Goal: Information Seeking & Learning: Learn about a topic

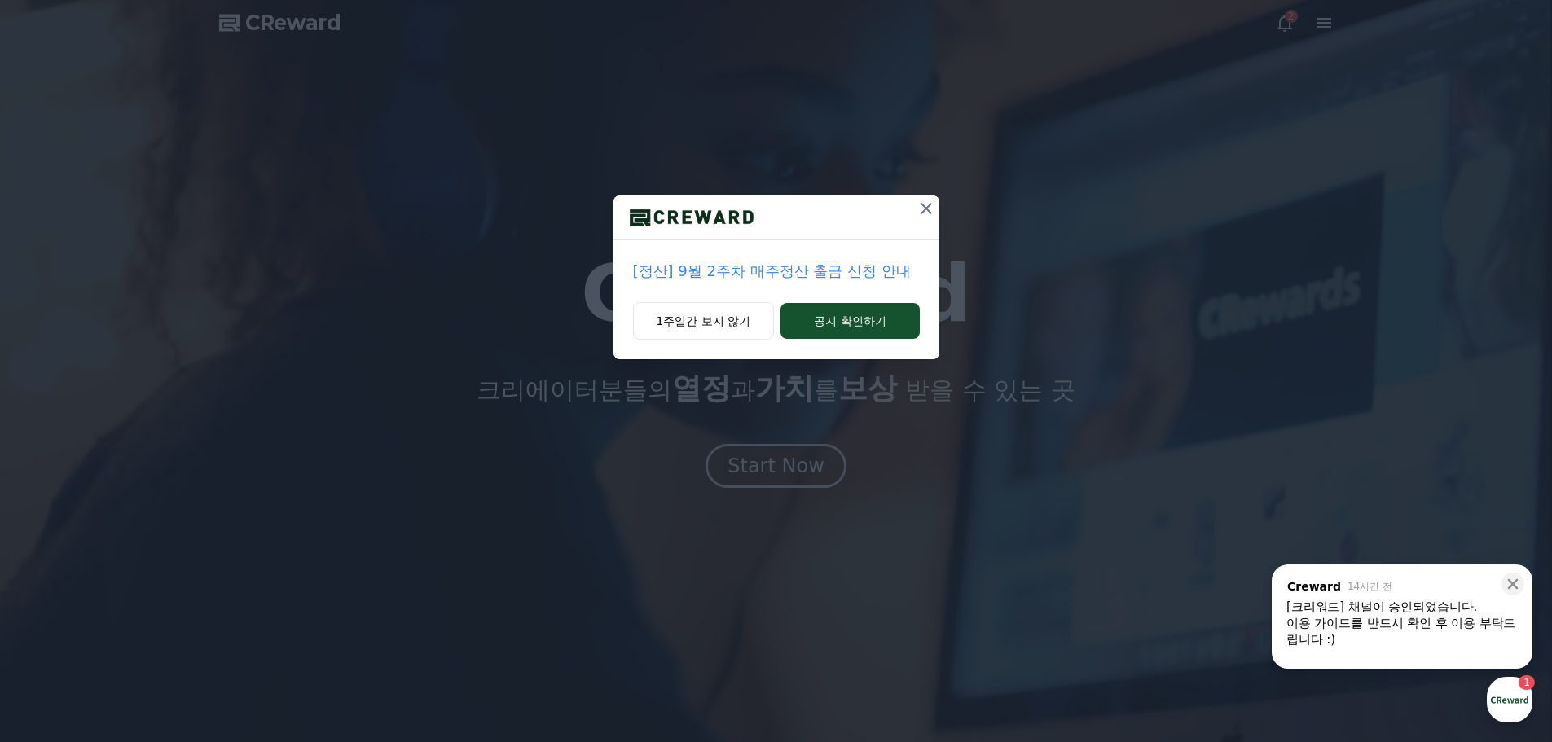
click at [925, 207] on icon at bounding box center [926, 209] width 20 height 20
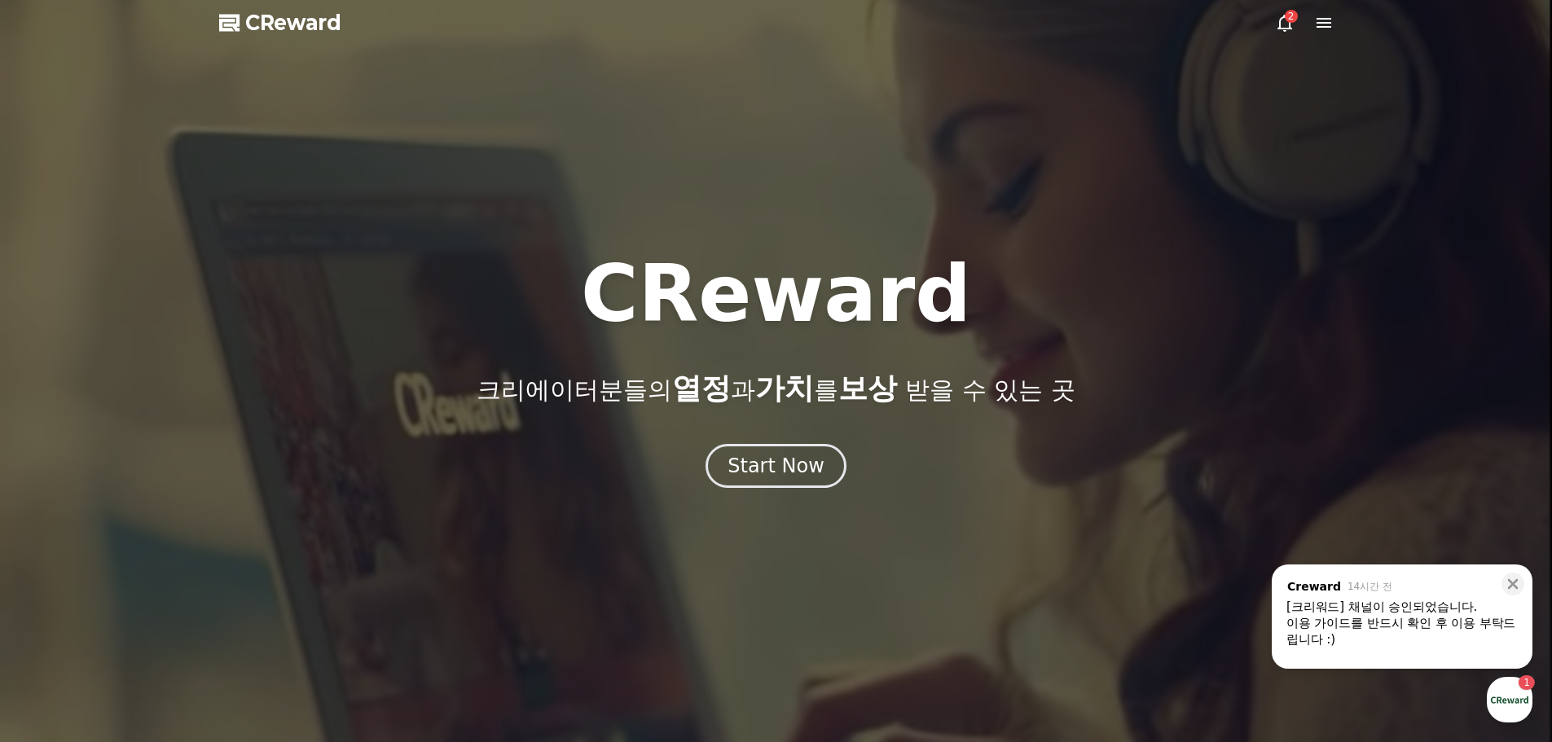
click at [1356, 607] on div "[크리워드] 채널이 승인되었습니다." at bounding box center [1401, 607] width 231 height 16
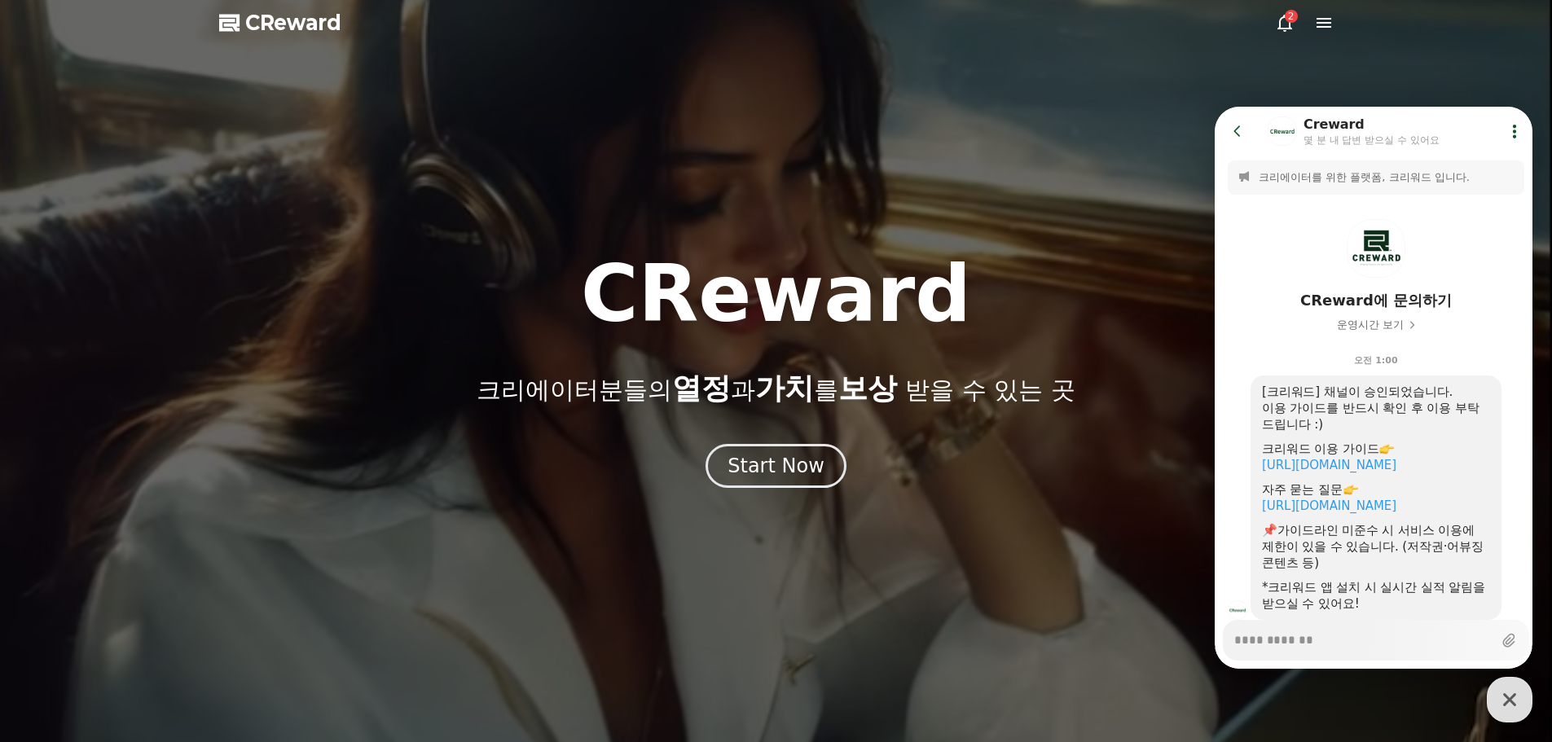
scroll to position [51, 0]
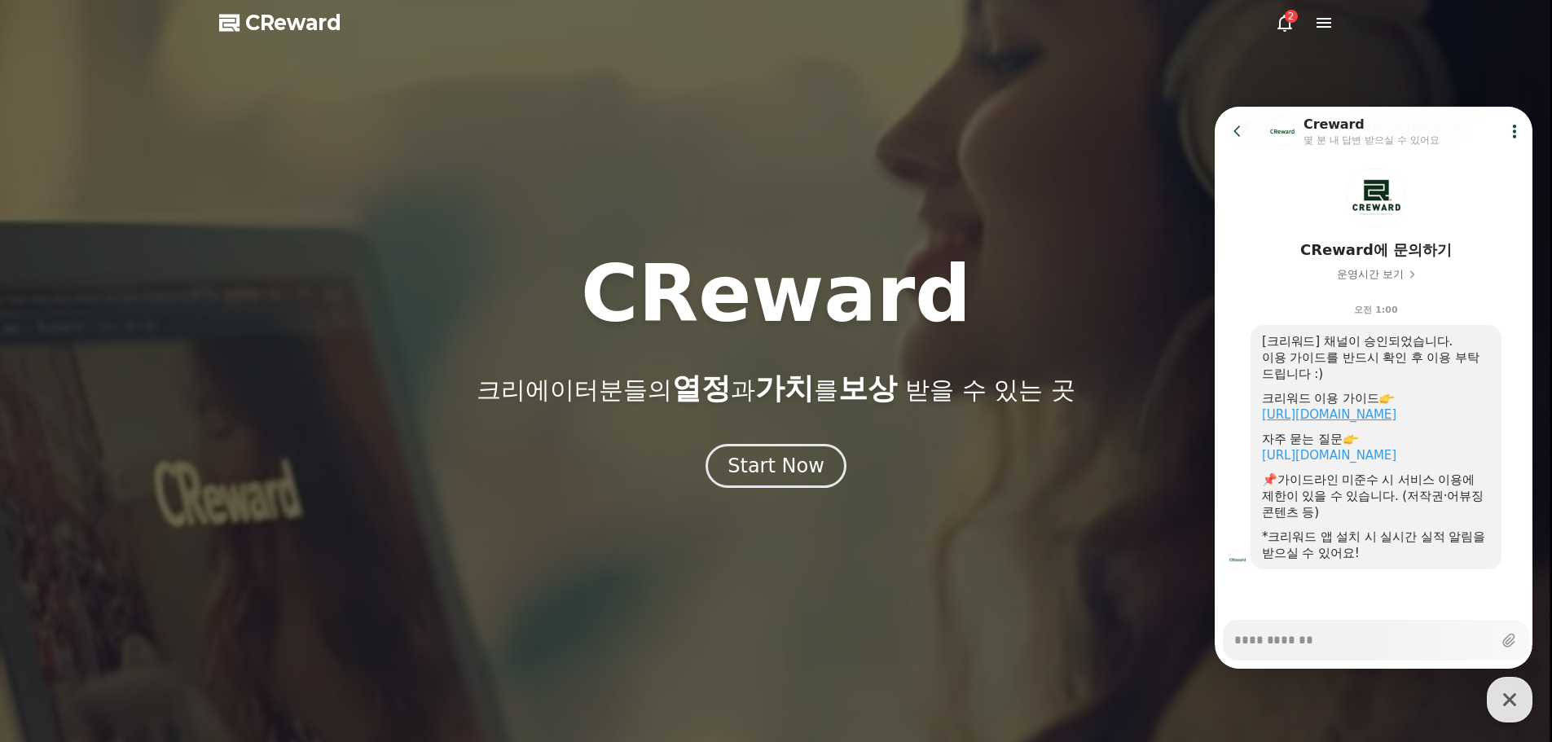
click at [1355, 420] on link "https://creward.net/music/guide/android" at bounding box center [1329, 414] width 134 height 15
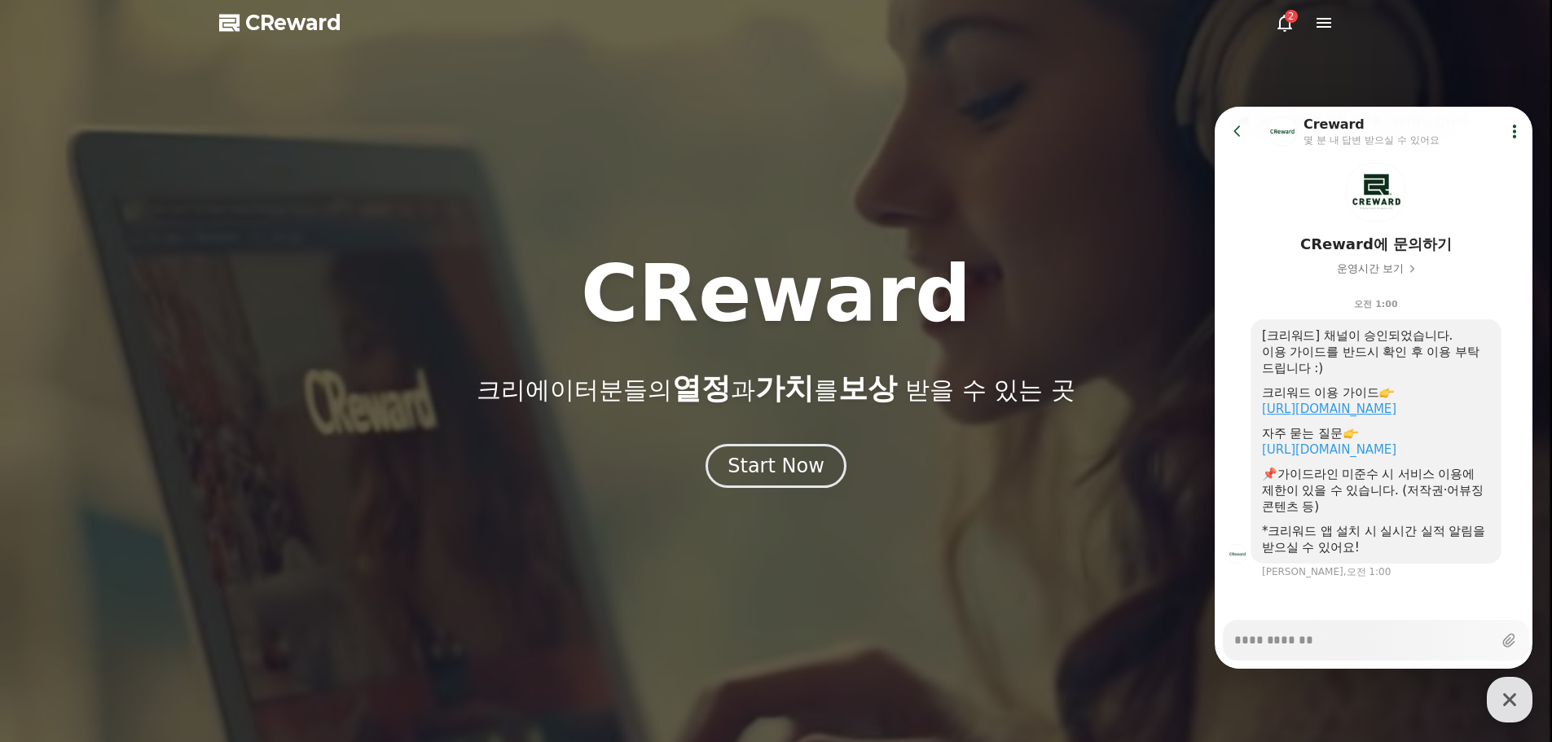
scroll to position [64, 0]
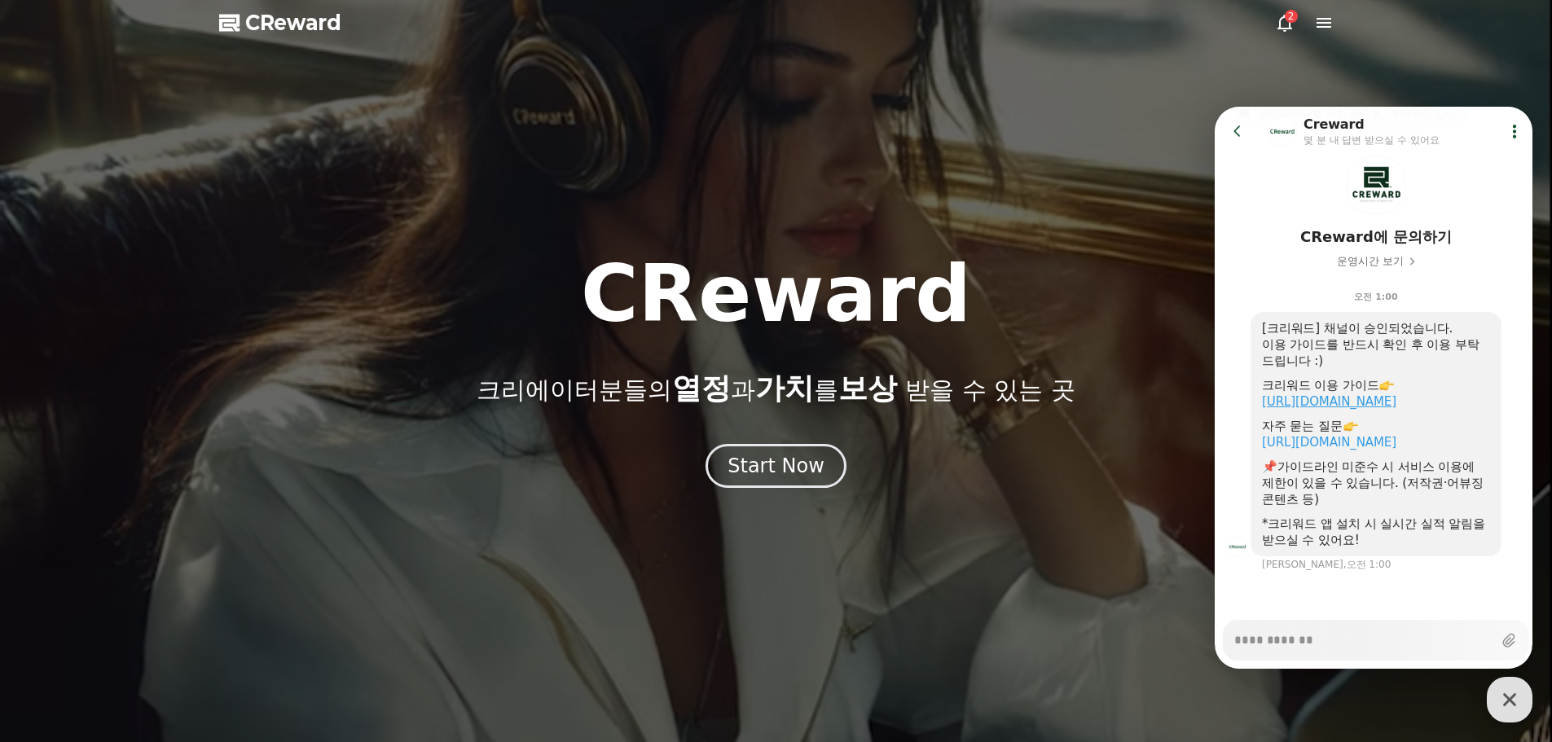
type textarea "*"
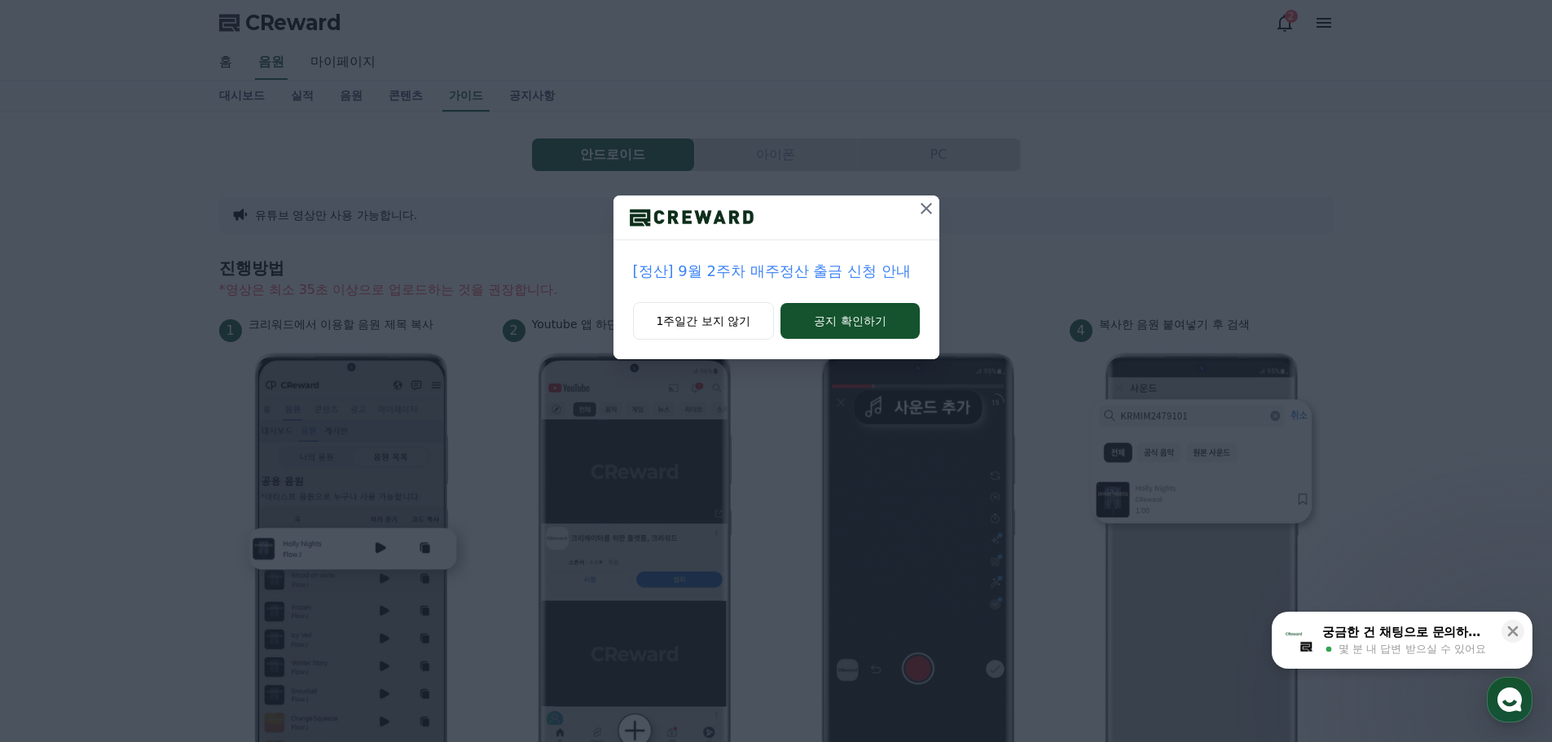
click at [925, 212] on icon at bounding box center [926, 209] width 20 height 20
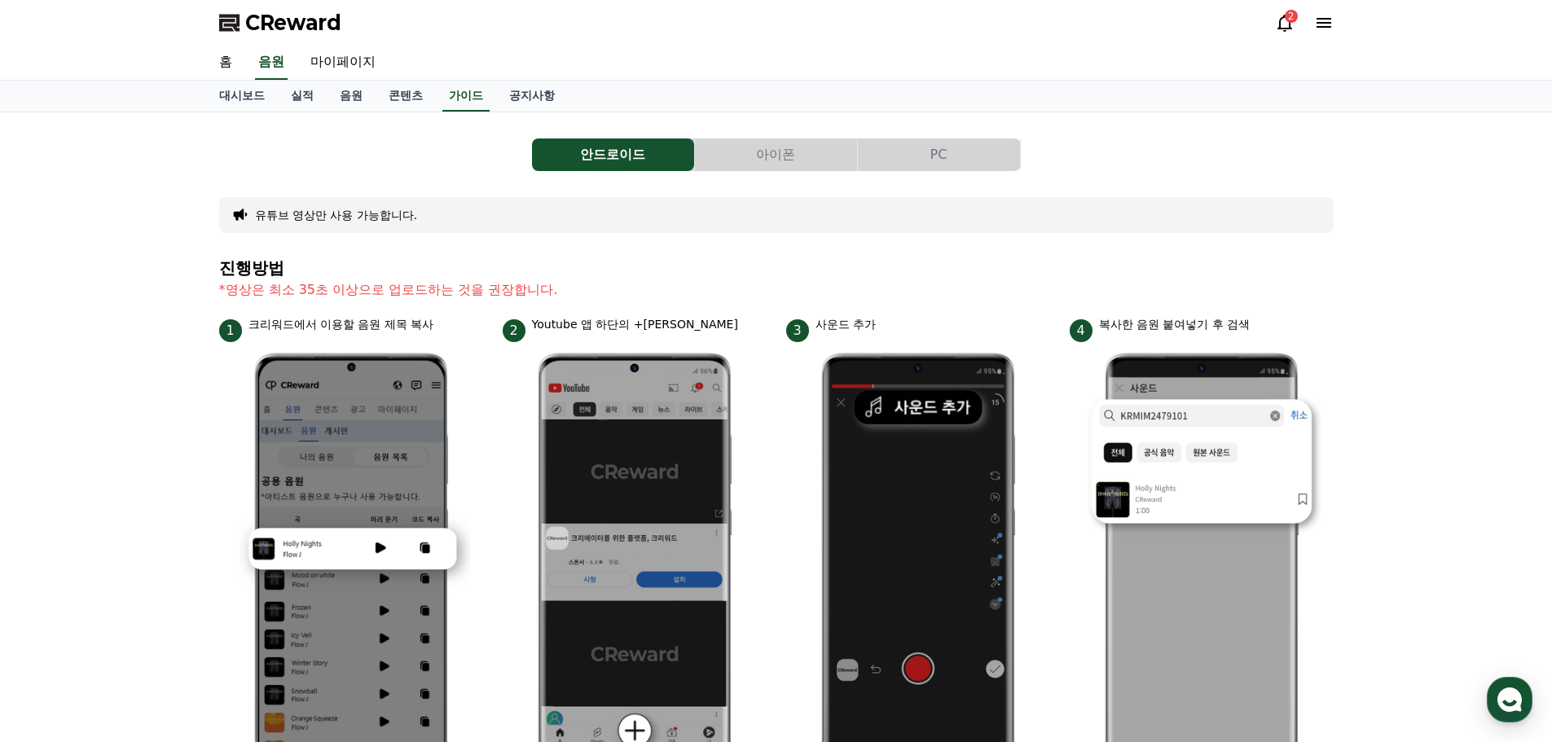
click at [825, 165] on button "아이폰" at bounding box center [776, 154] width 162 height 33
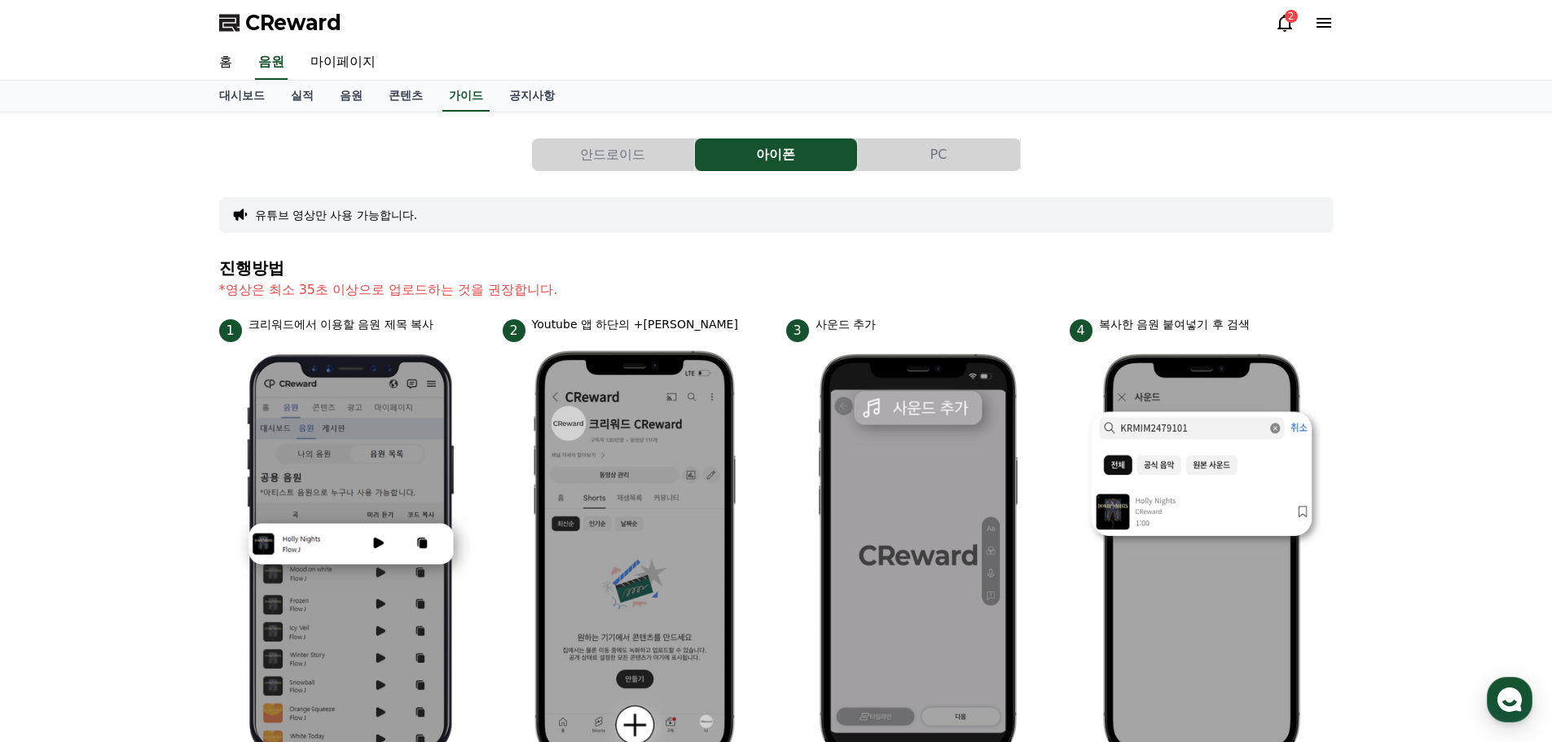
click at [908, 154] on button "PC" at bounding box center [939, 154] width 162 height 33
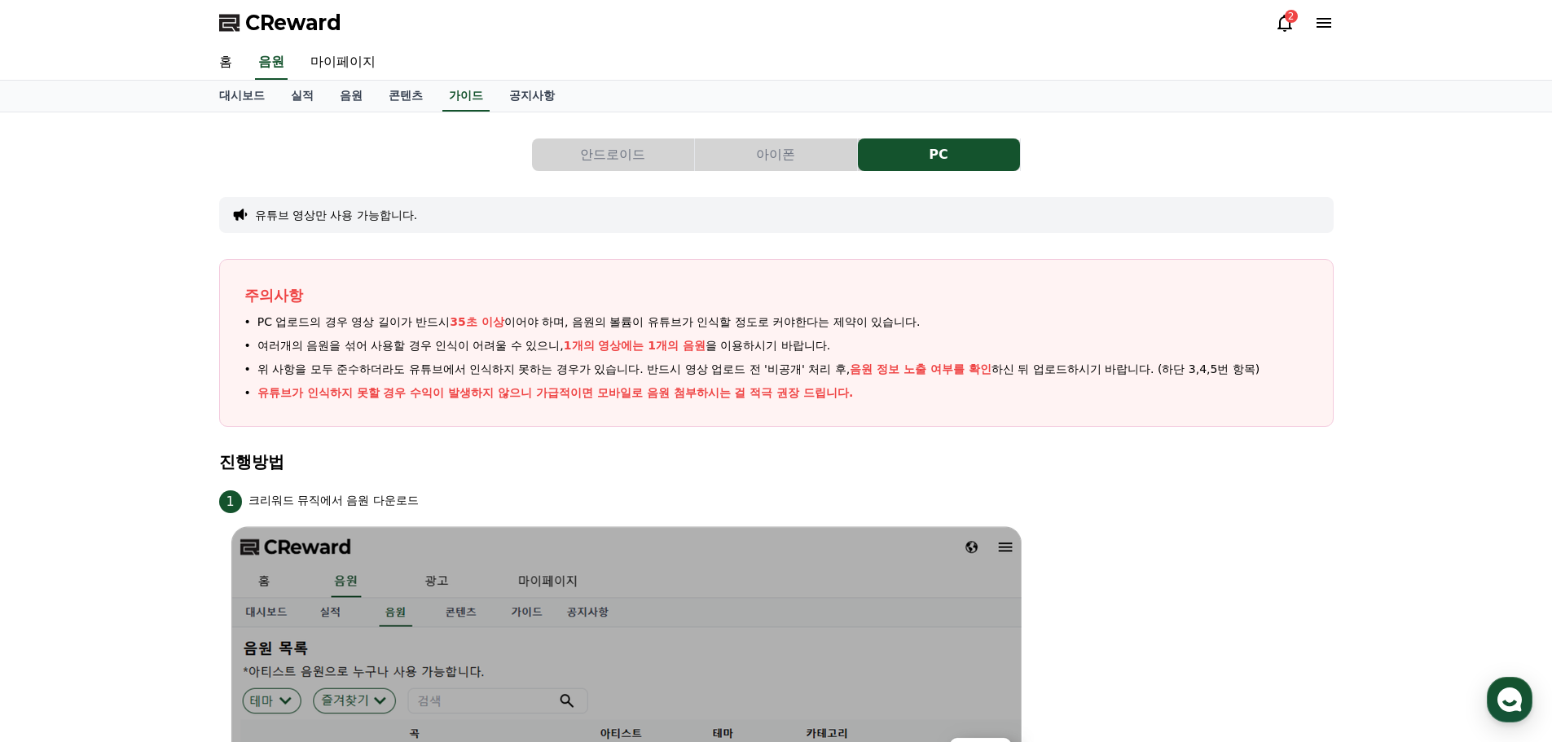
click at [1275, 25] on icon at bounding box center [1285, 23] width 20 height 20
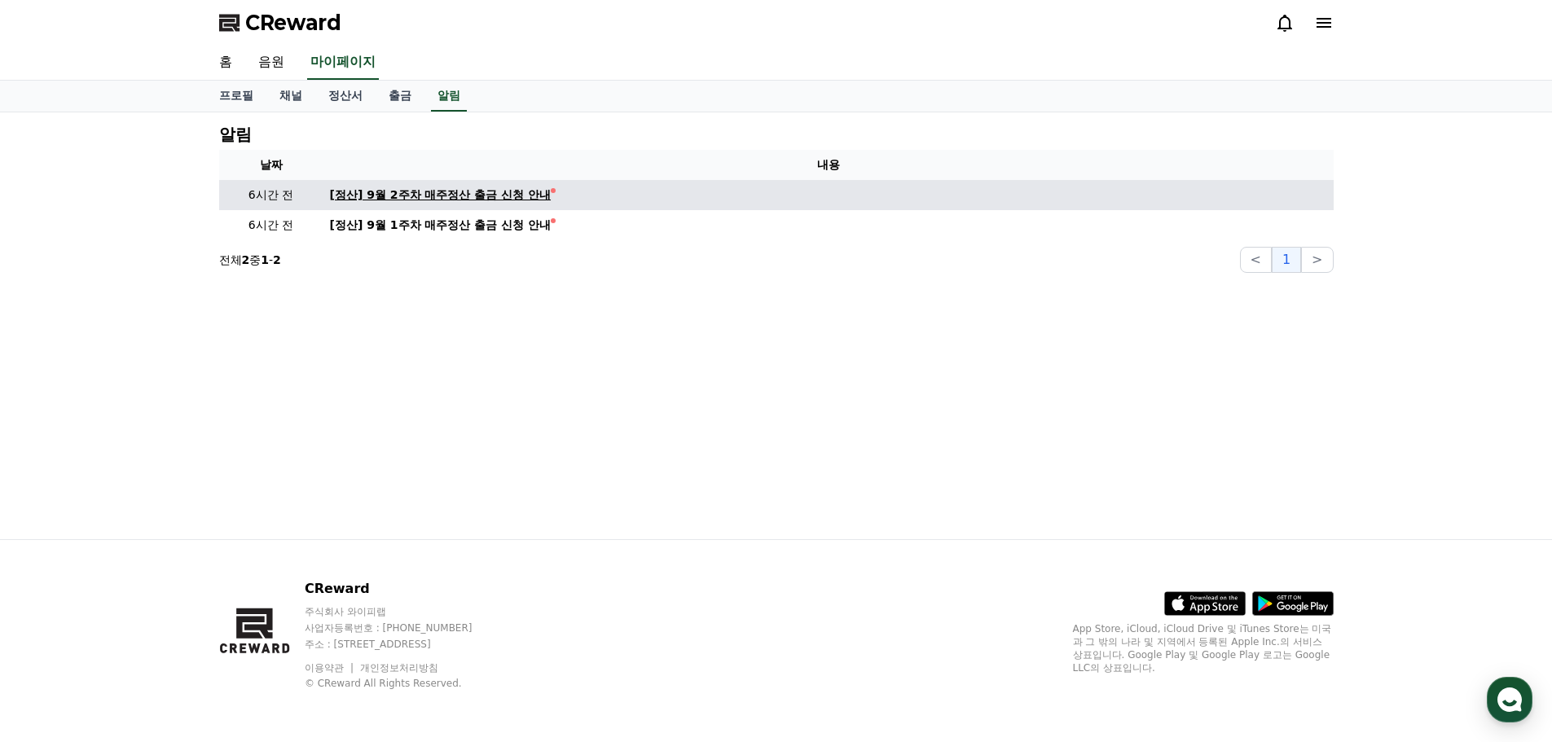
click at [492, 198] on div "[정산] 9월 2주차 매주정산 출금 신청 안내" at bounding box center [441, 195] width 222 height 17
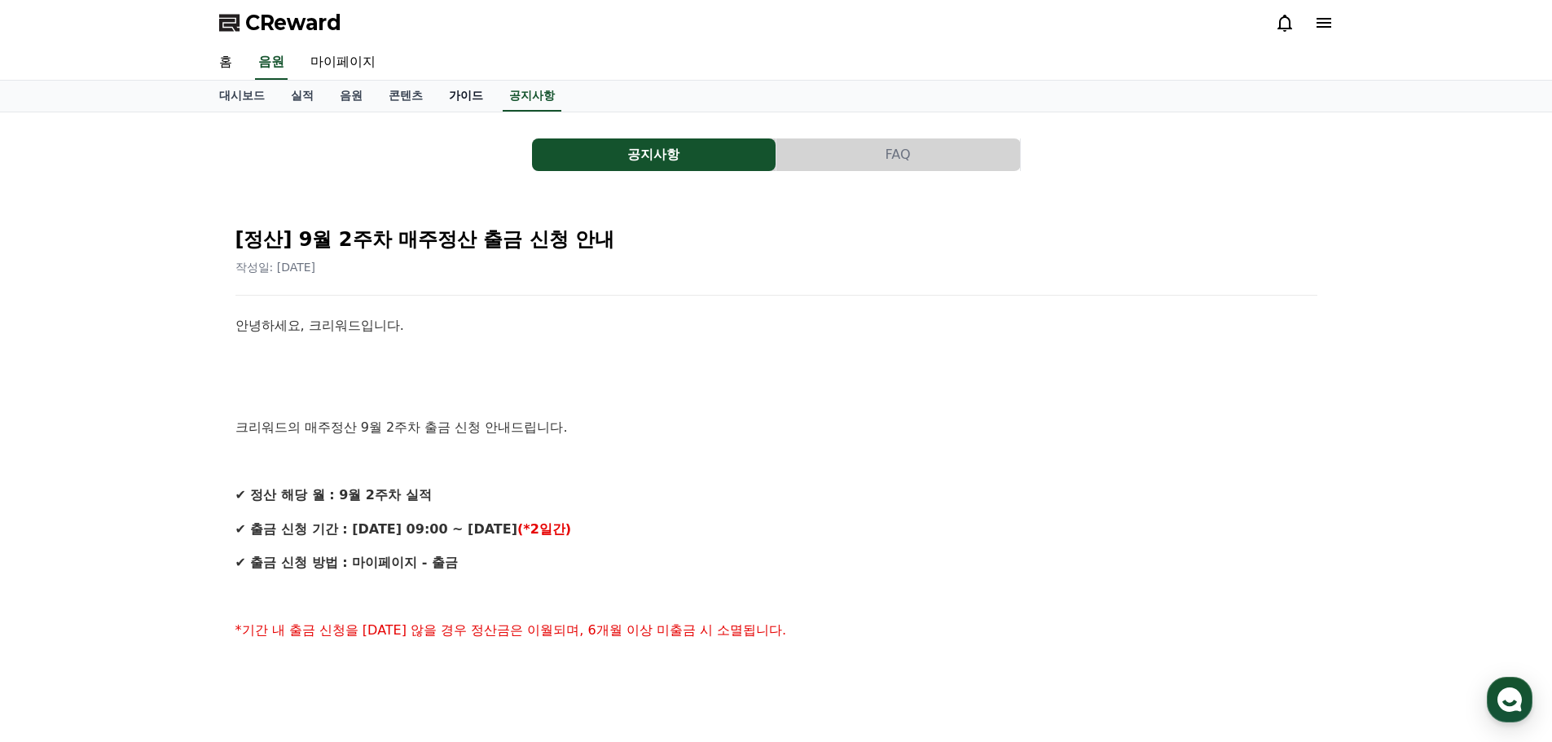
click at [457, 99] on link "가이드" at bounding box center [466, 96] width 60 height 31
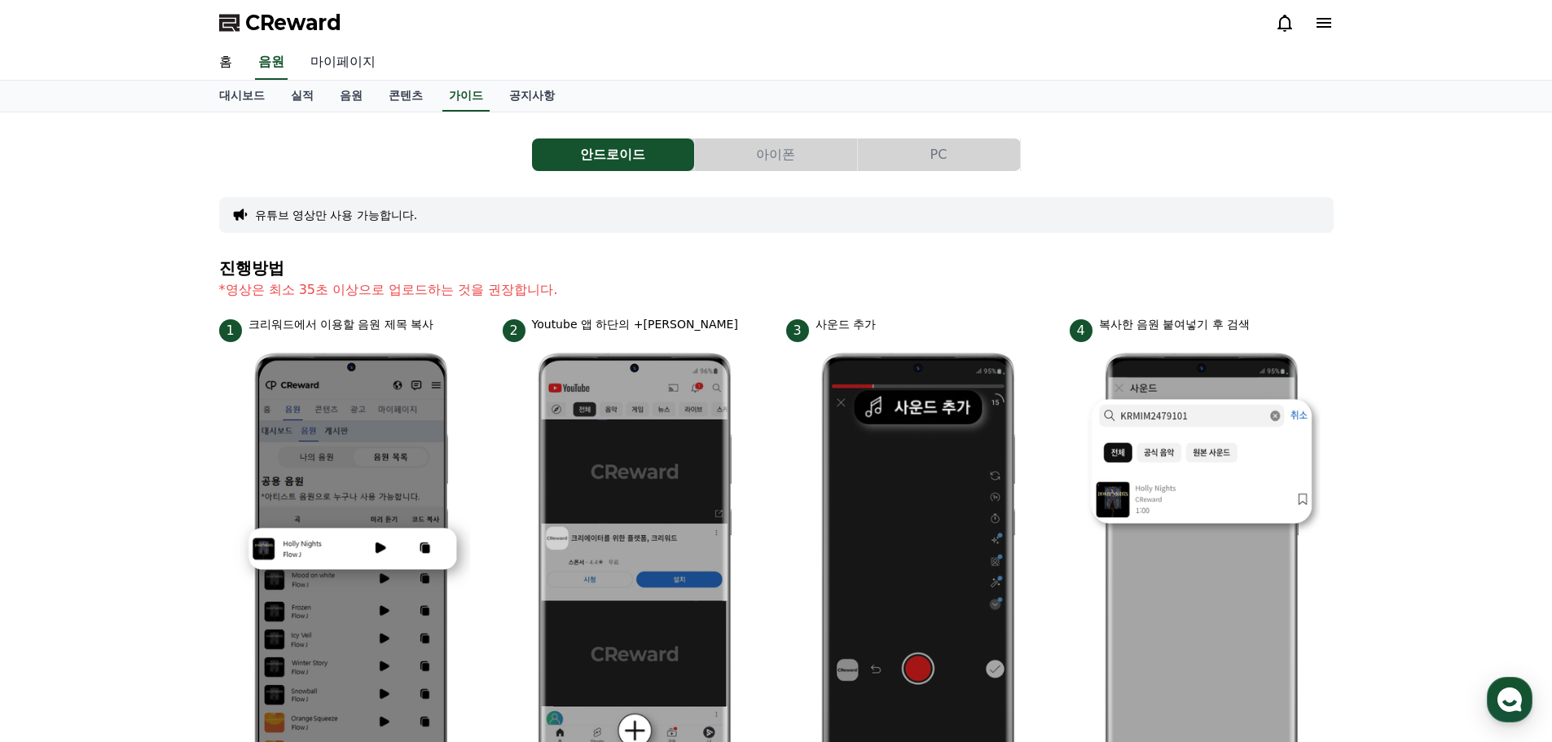
click at [370, 69] on link "마이페이지" at bounding box center [342, 63] width 91 height 34
select select "**********"
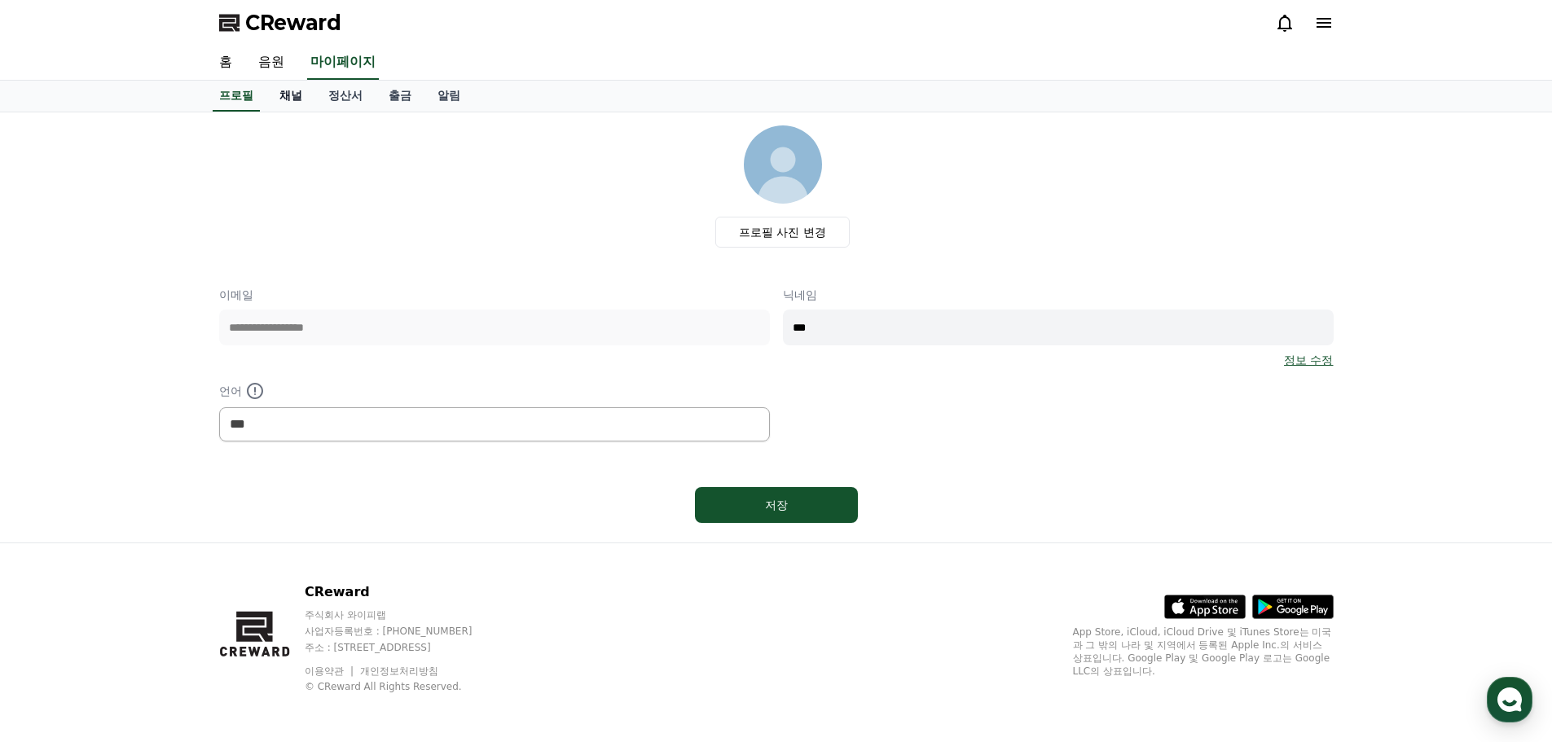
click at [296, 88] on link "채널" at bounding box center [290, 96] width 49 height 31
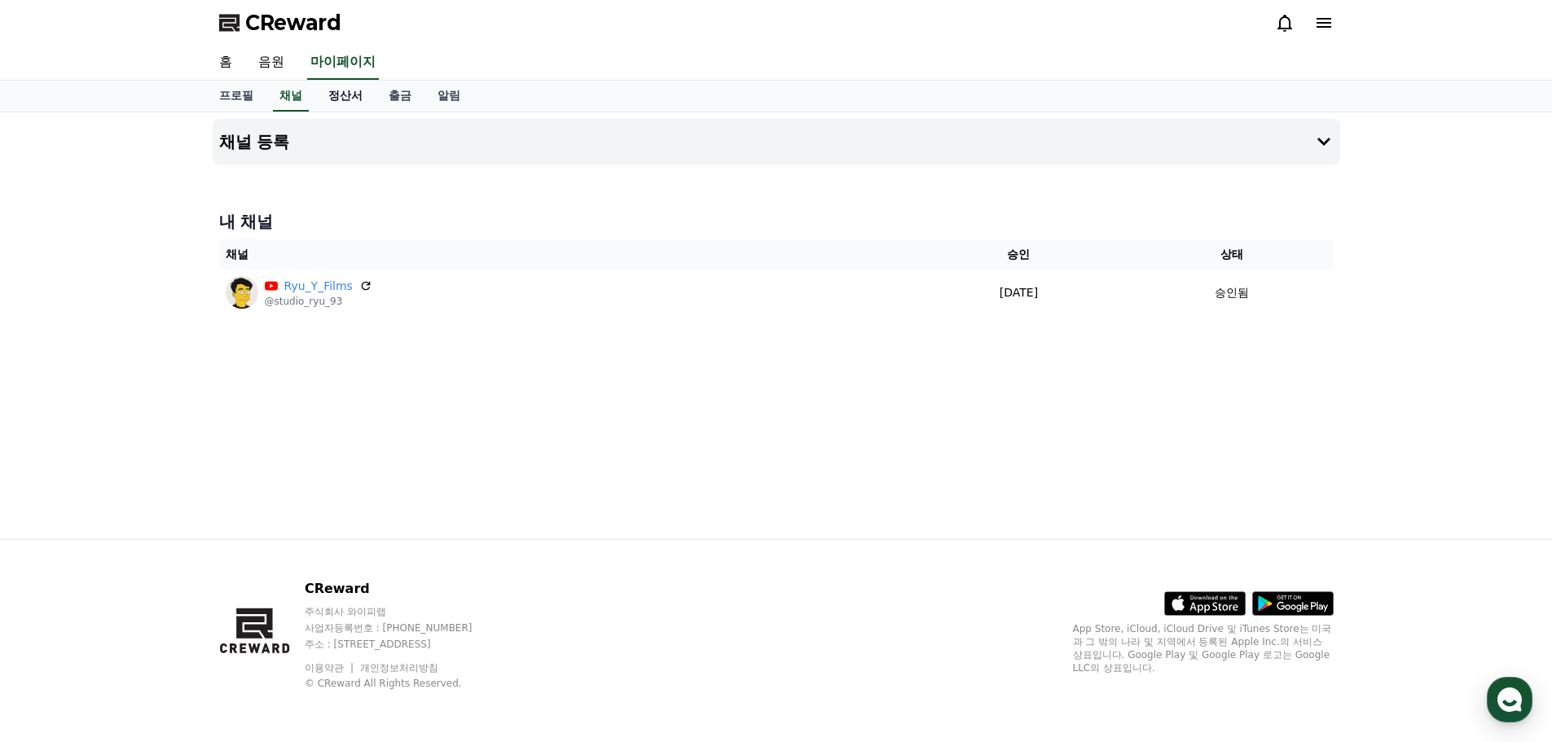
click at [332, 102] on link "정산서" at bounding box center [345, 96] width 60 height 31
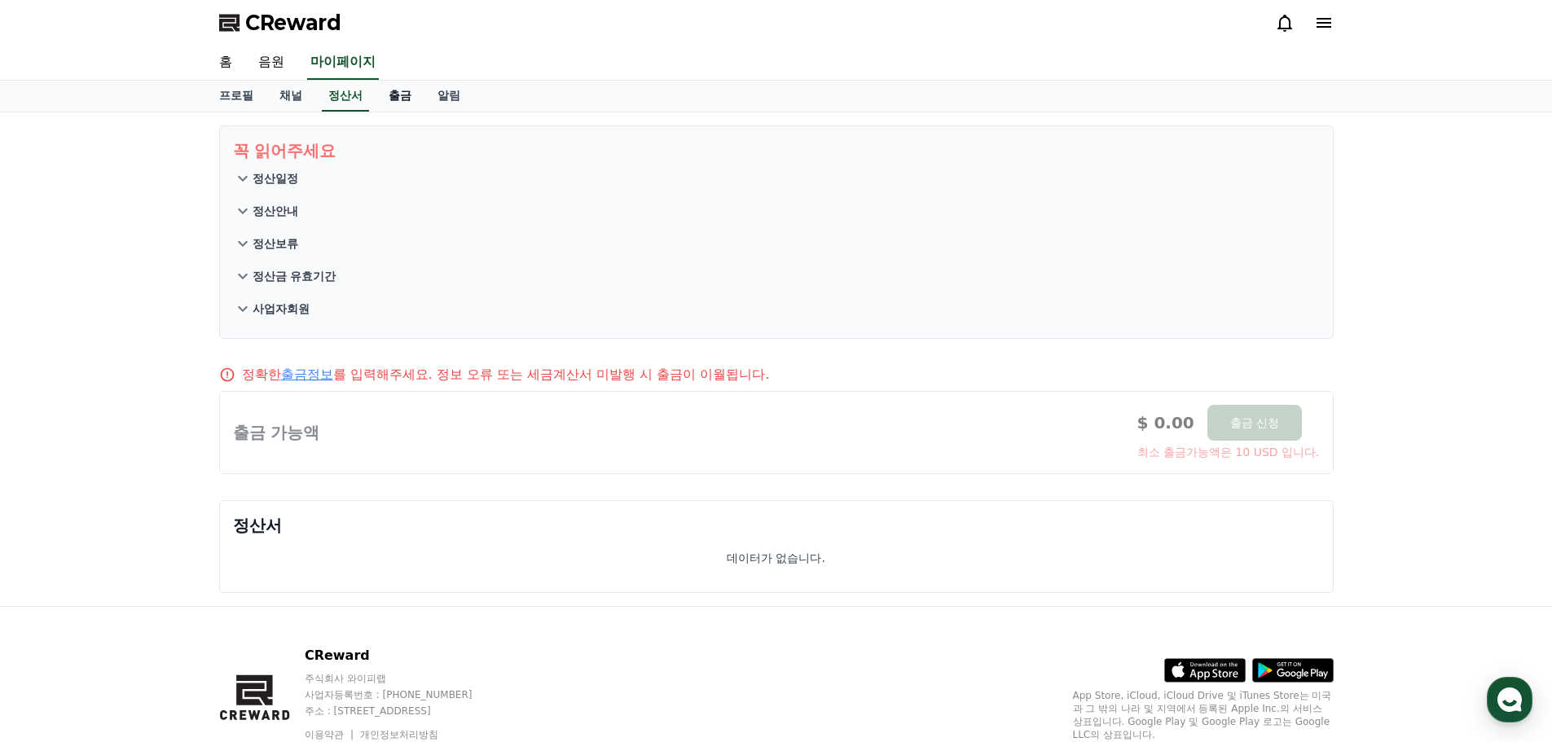
click at [394, 94] on link "출금" at bounding box center [400, 96] width 49 height 31
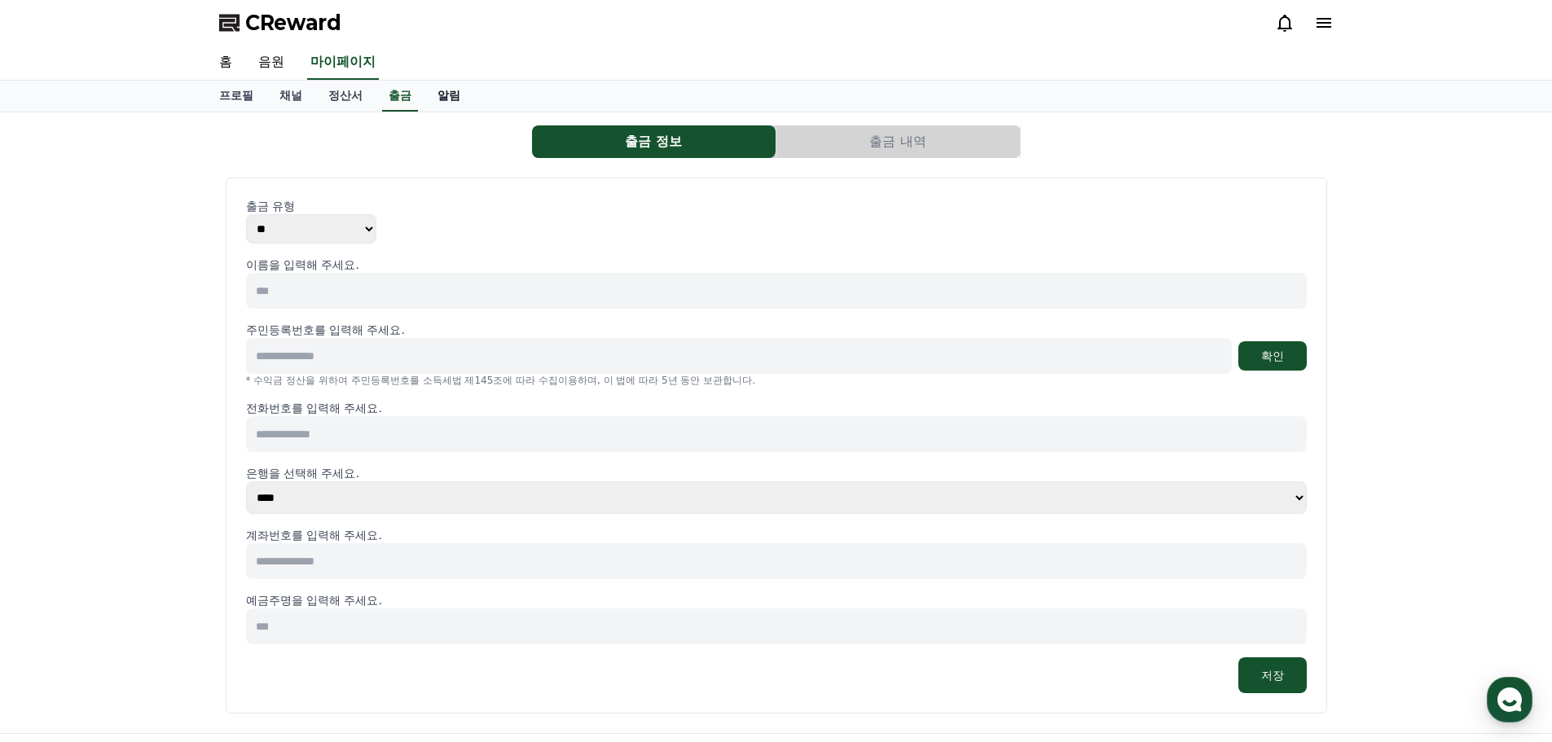
click at [449, 94] on link "알림" at bounding box center [448, 96] width 49 height 31
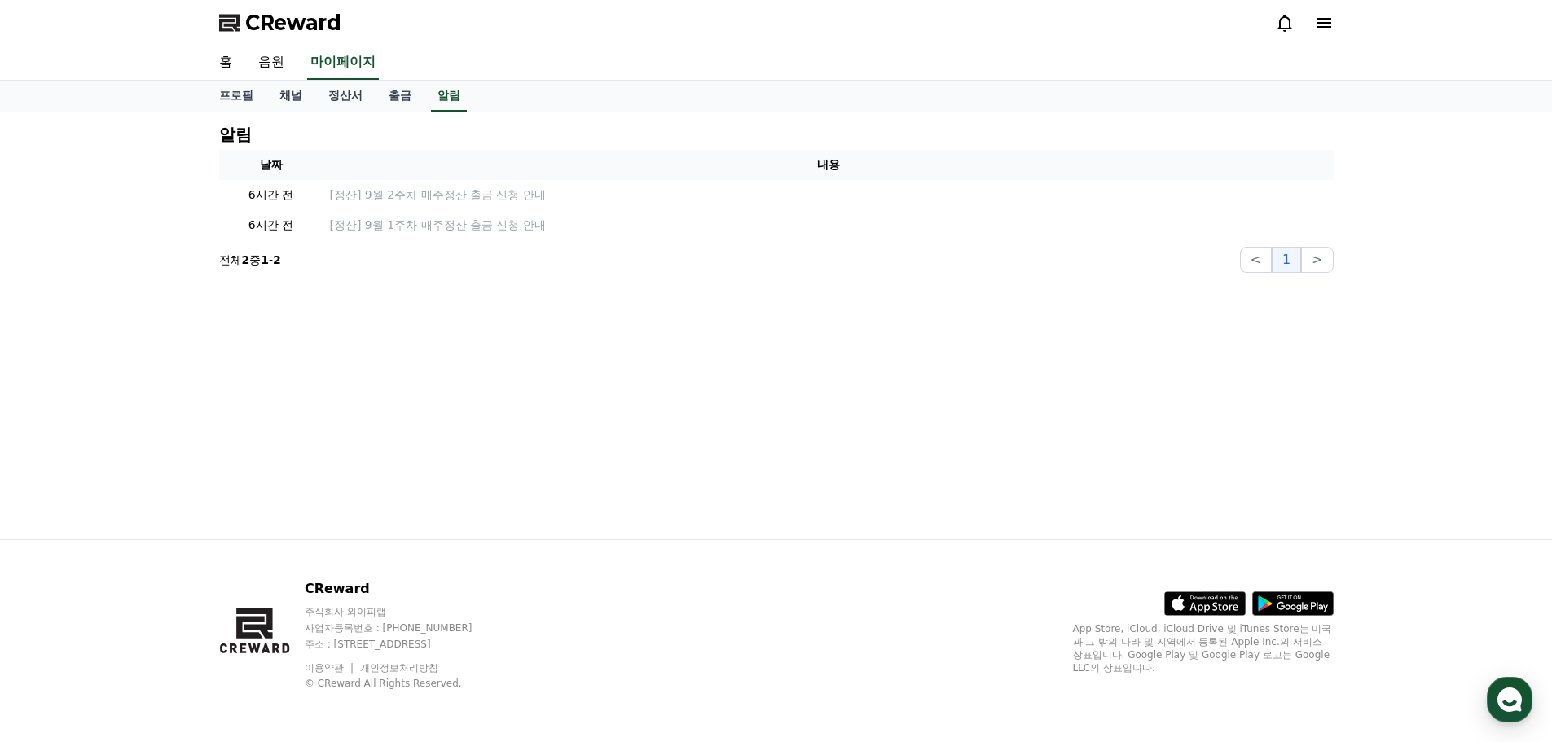
click at [262, 16] on span "CReward" at bounding box center [293, 23] width 96 height 26
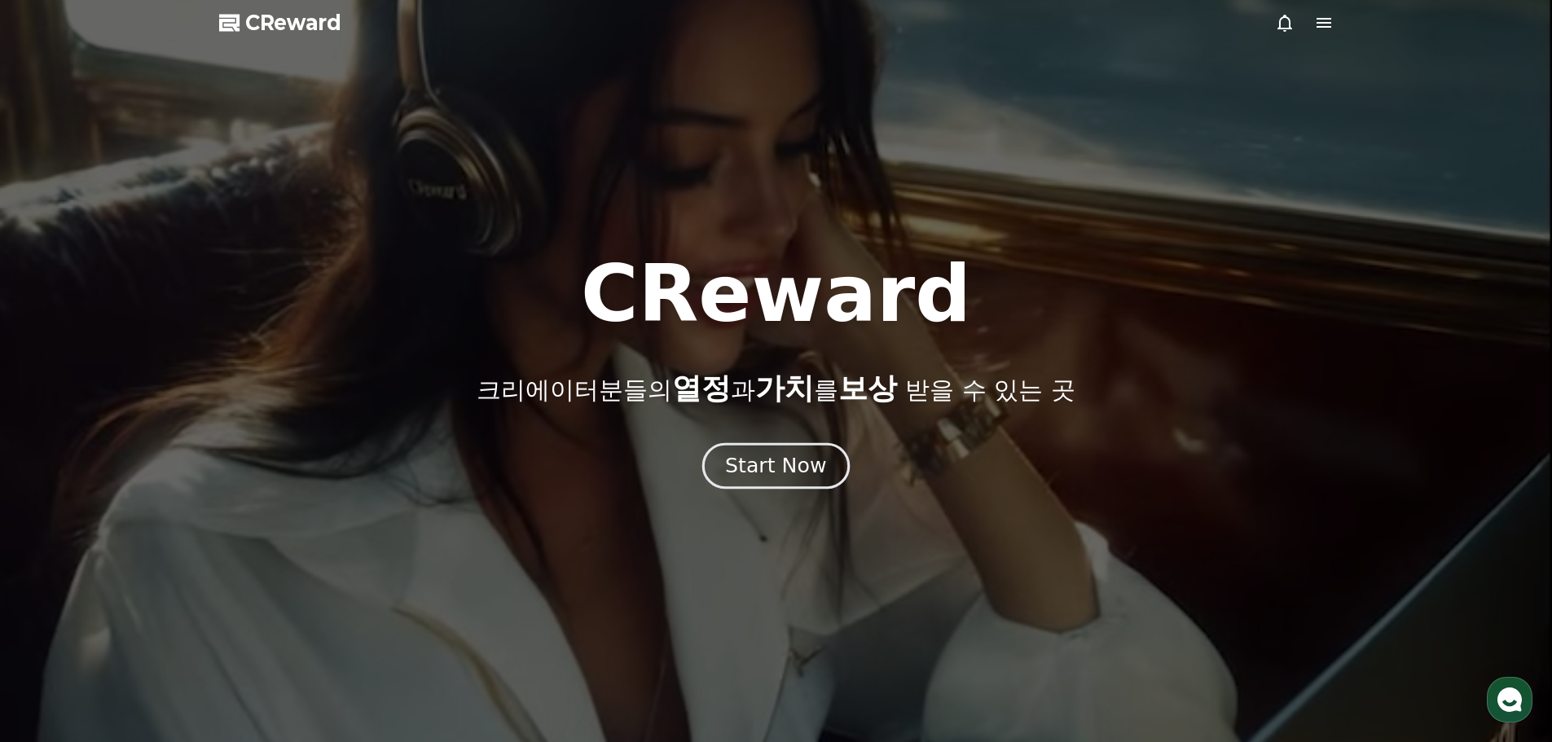
click at [778, 463] on div "Start Now" at bounding box center [775, 466] width 101 height 28
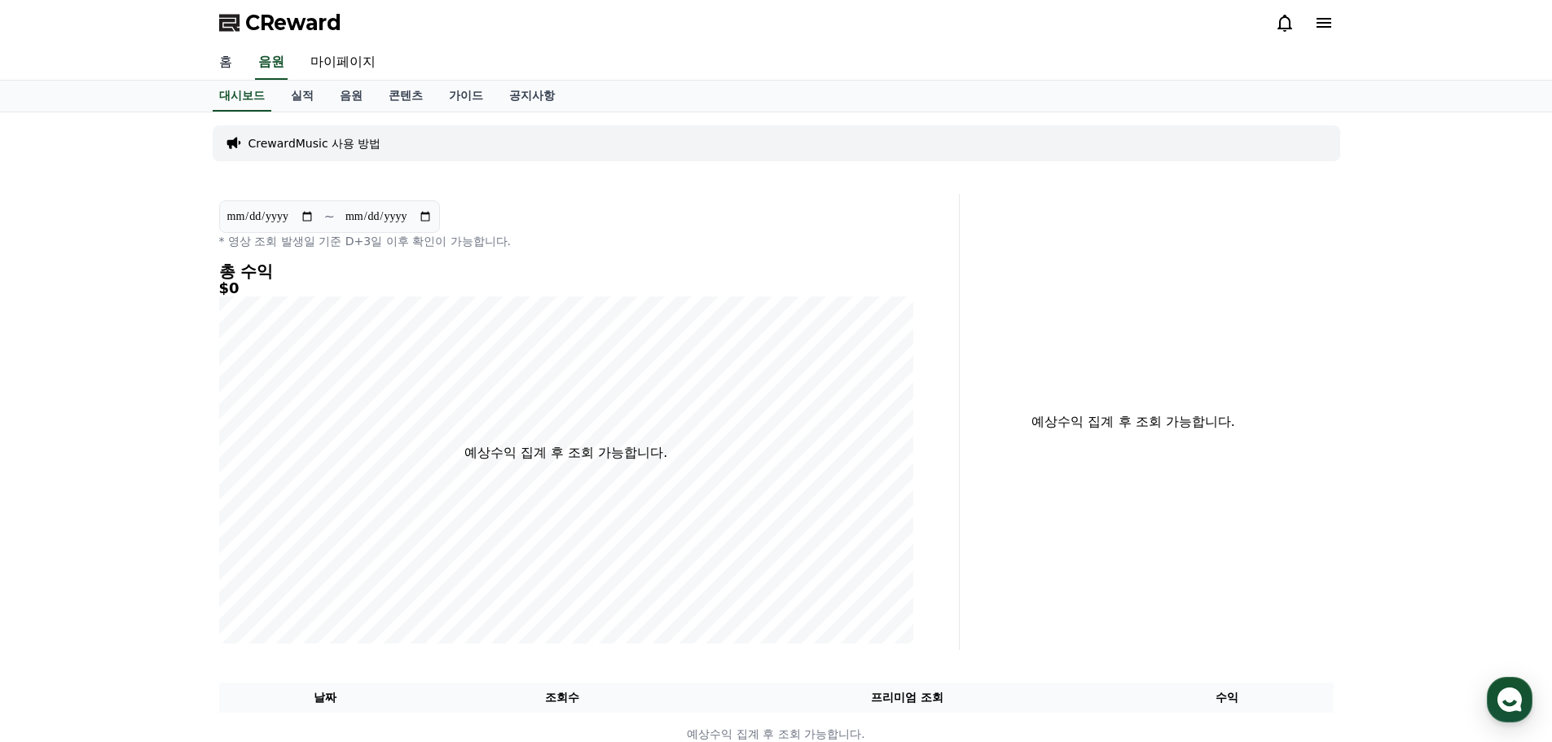
click at [226, 59] on link "홈" at bounding box center [225, 63] width 39 height 34
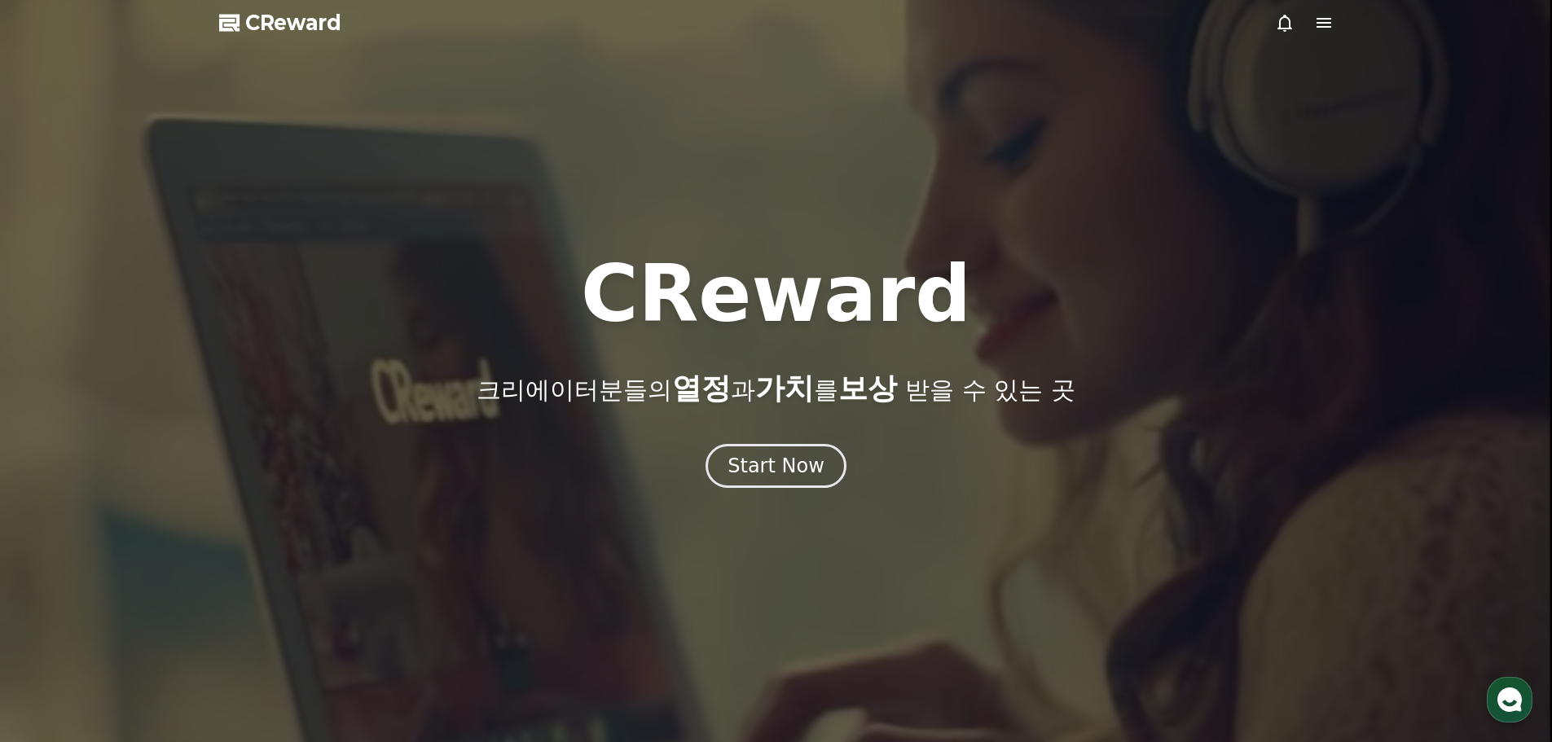
click at [1279, 26] on icon at bounding box center [1284, 23] width 15 height 17
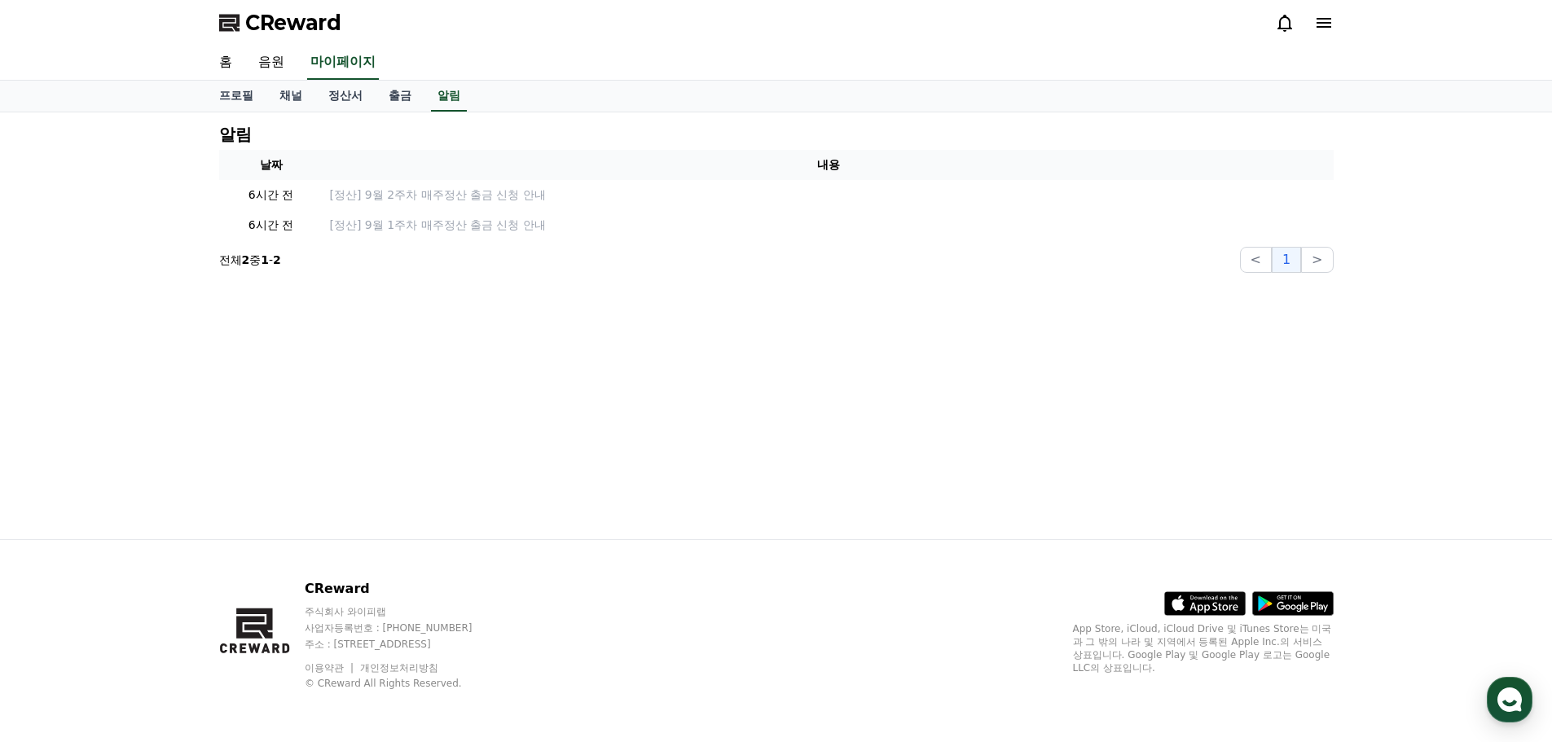
click at [1325, 20] on icon at bounding box center [1324, 23] width 20 height 20
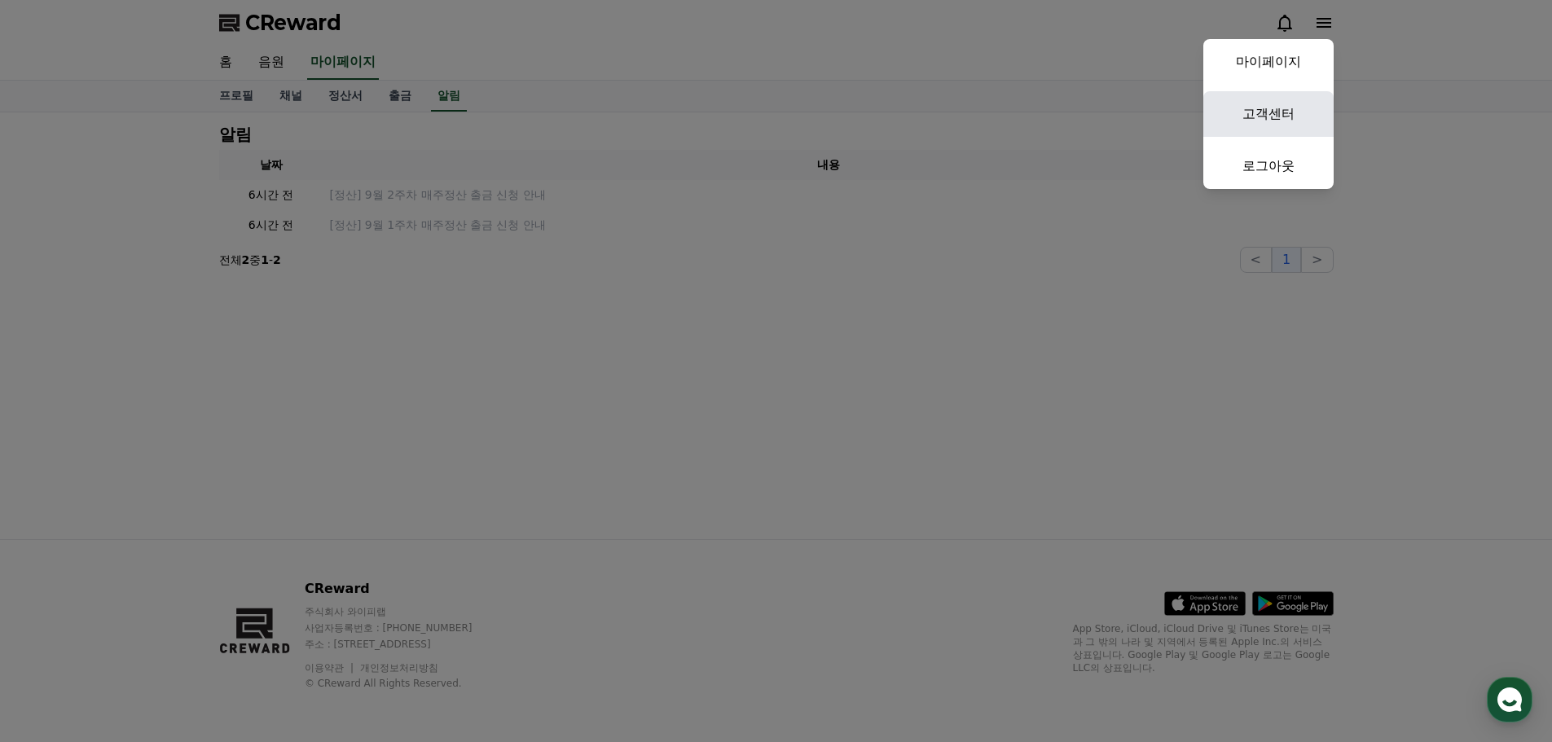
click at [1269, 105] on link "고객센터" at bounding box center [1268, 114] width 130 height 46
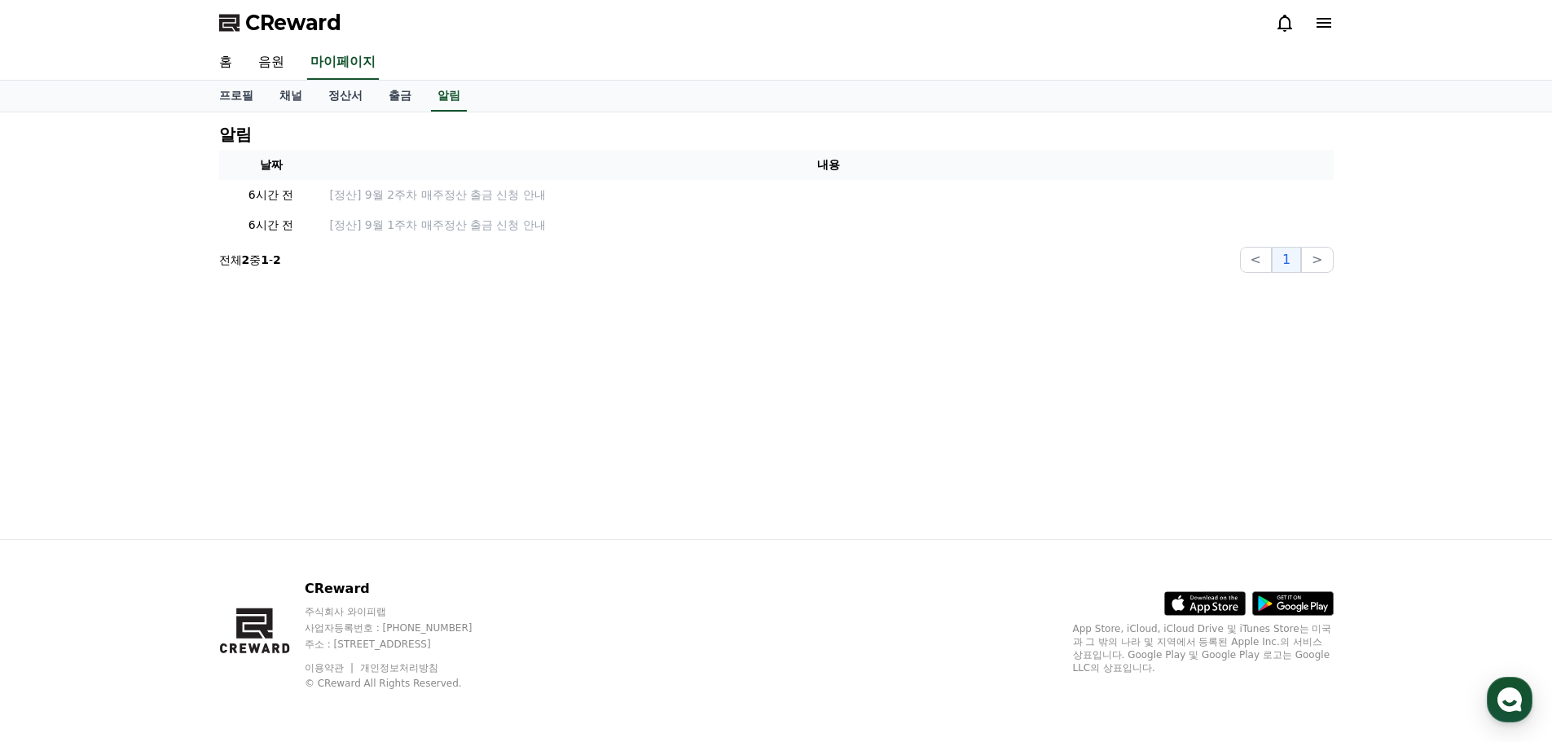
click at [1325, 15] on icon at bounding box center [1324, 23] width 20 height 20
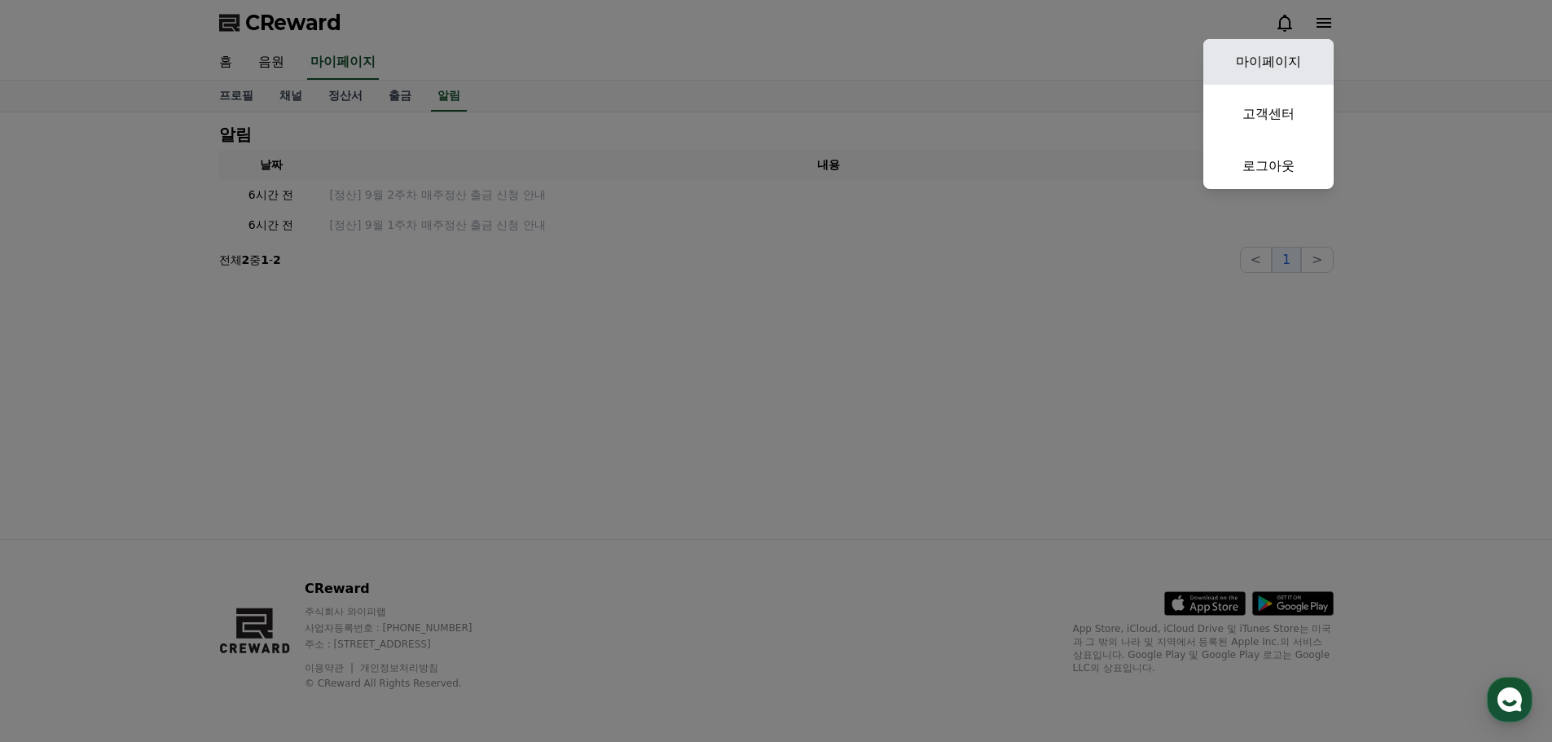
click at [1280, 65] on link "마이페이지" at bounding box center [1268, 62] width 130 height 46
select select "**********"
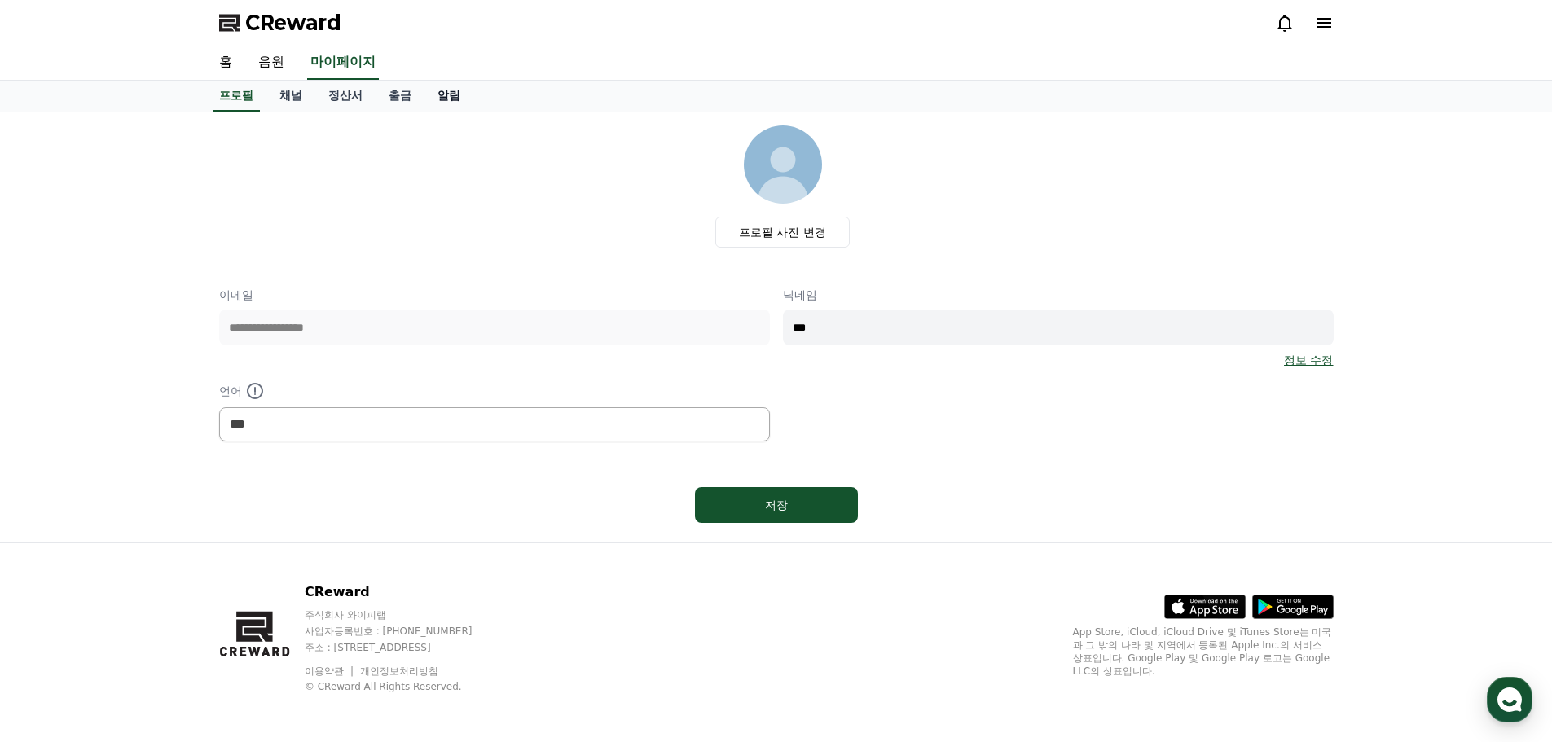
click at [432, 93] on link "알림" at bounding box center [448, 96] width 49 height 31
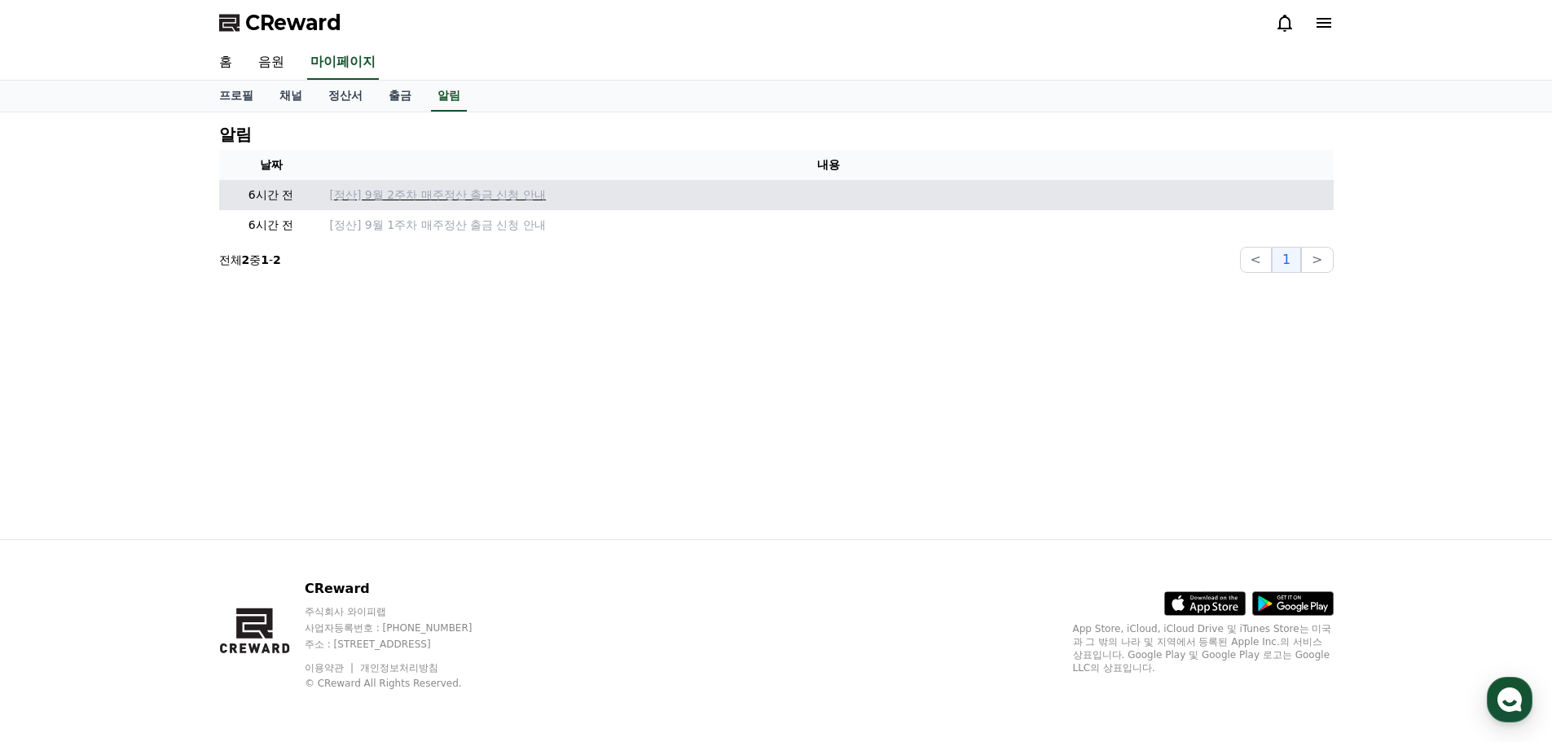
click at [389, 202] on p "[정산] 9월 2주차 매주정산 출금 신청 안내" at bounding box center [828, 195] width 997 height 17
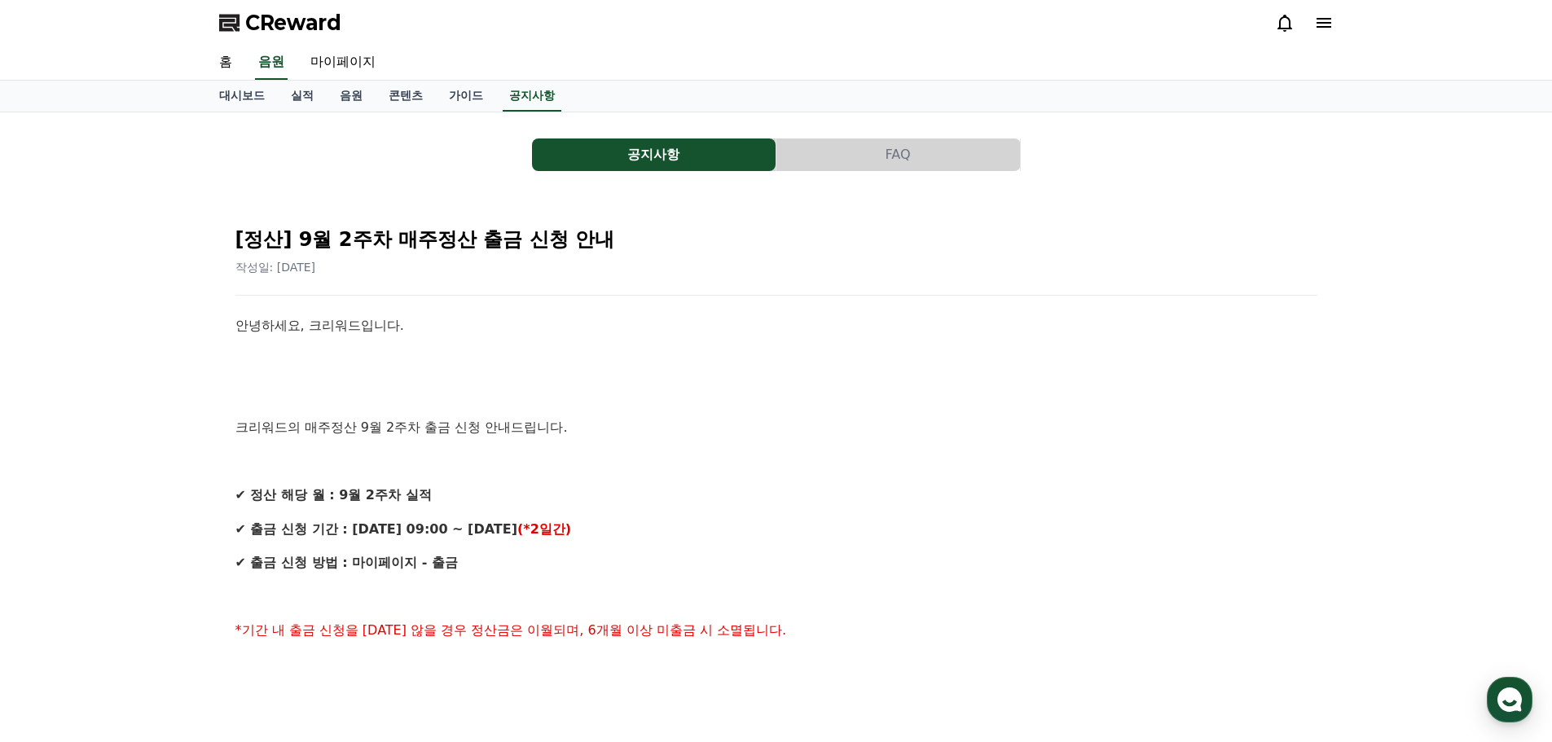
click at [723, 157] on button "공지사항" at bounding box center [654, 154] width 244 height 33
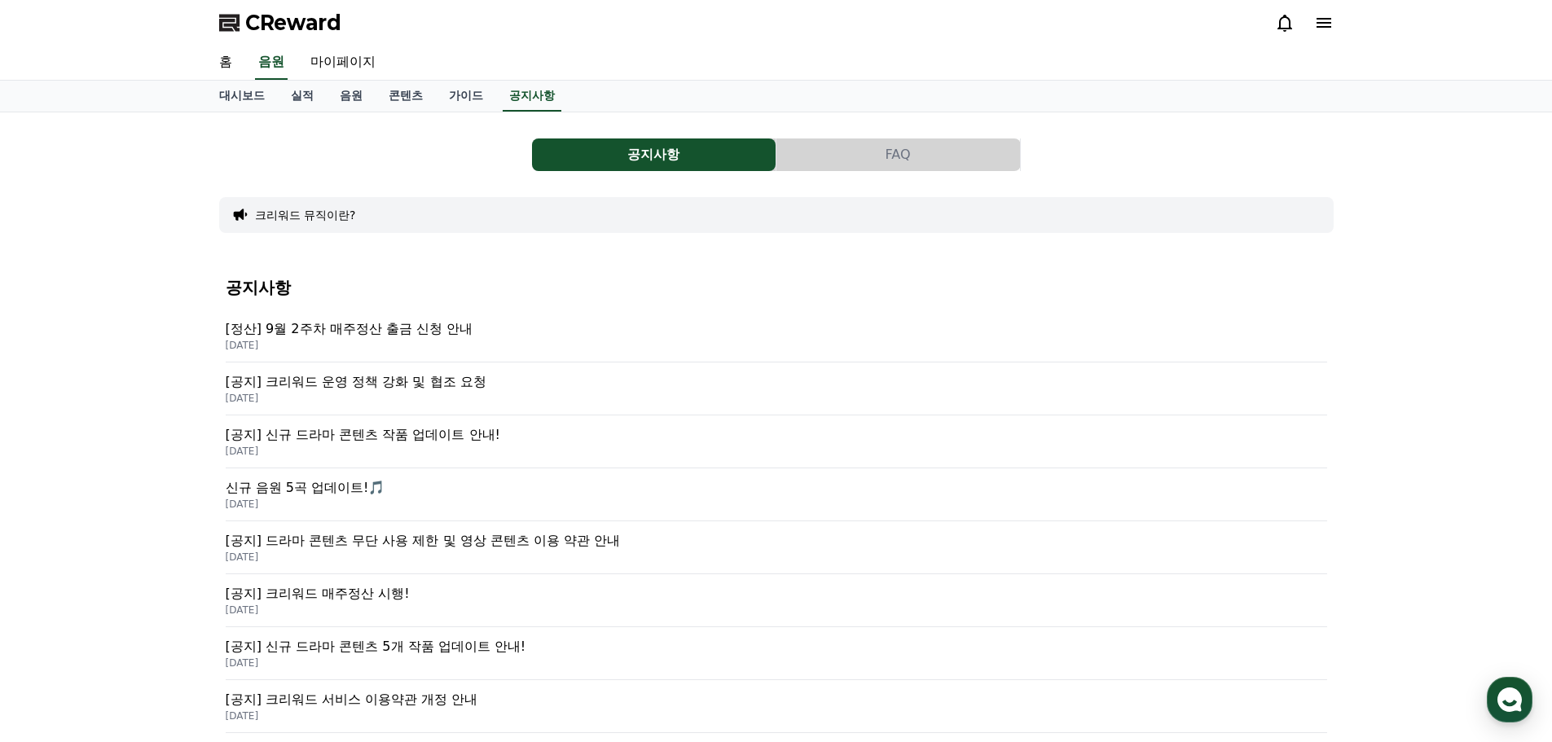
click at [486, 381] on p "[공지] 크리워드 운영 정책 강화 및 협조 요청" at bounding box center [776, 382] width 1101 height 20
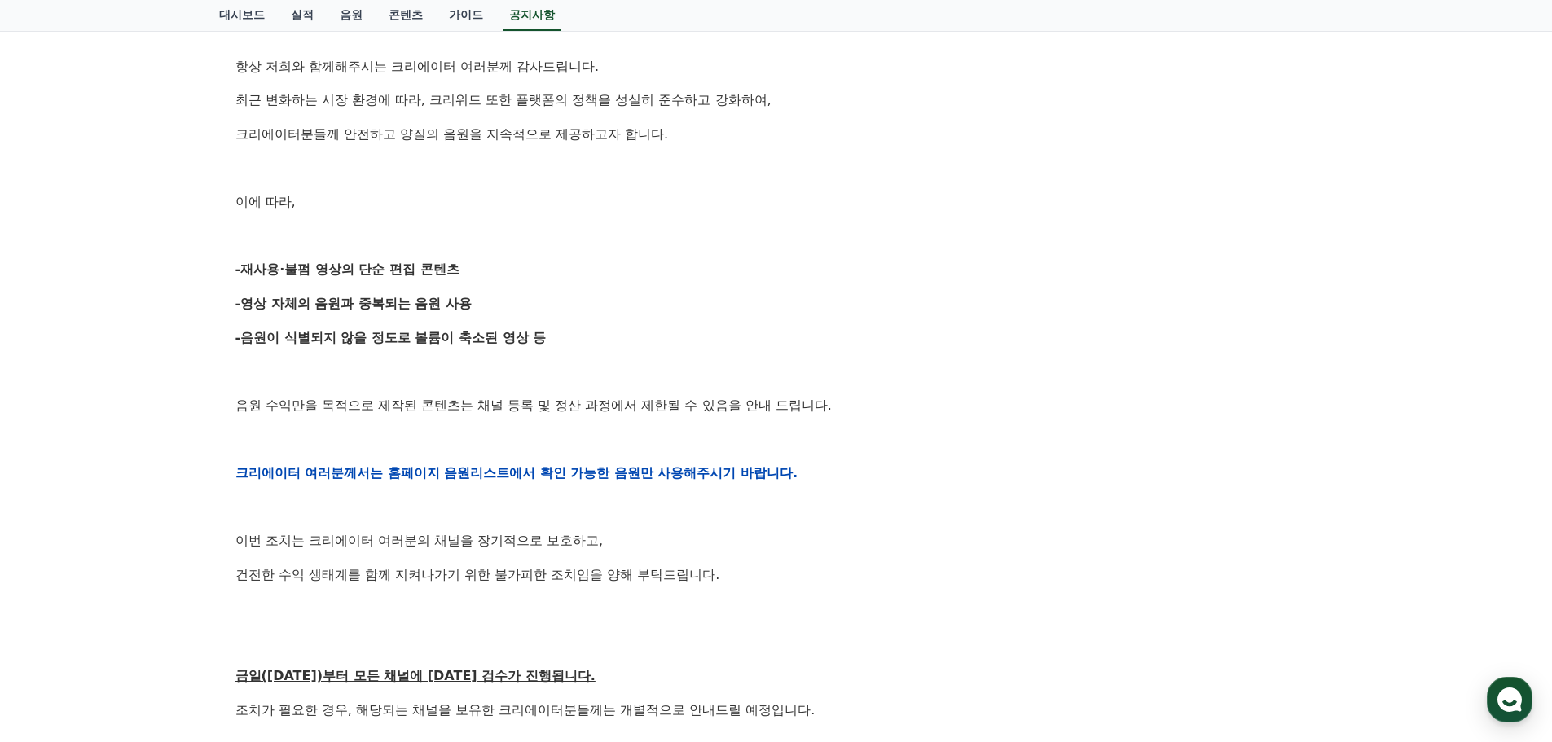
scroll to position [407, 0]
